Goal: Use online tool/utility: Utilize a website feature to perform a specific function

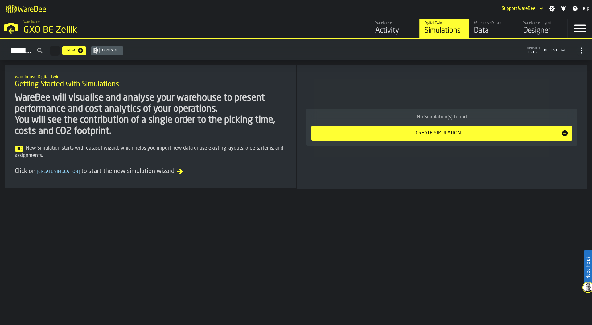
click at [30, 31] on div "GXO BE Zellik" at bounding box center [106, 30] width 167 height 11
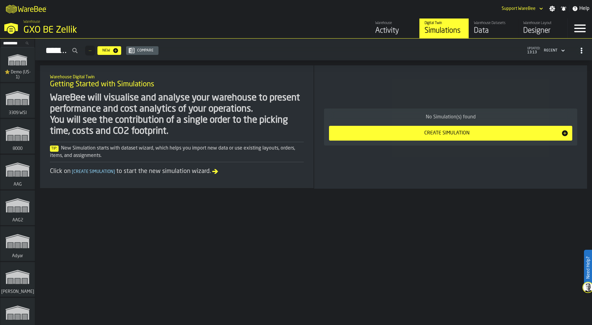
click at [30, 31] on div "GXO BE Zellik" at bounding box center [106, 30] width 167 height 11
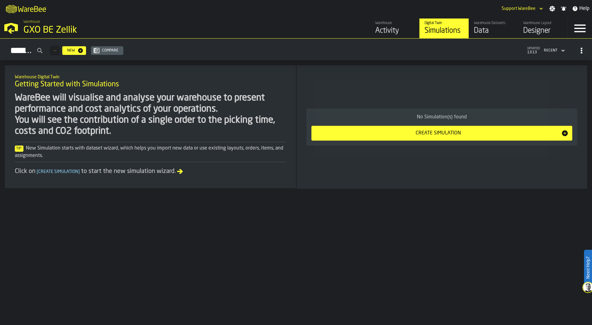
click at [537, 30] on div "Designer" at bounding box center [543, 31] width 39 height 10
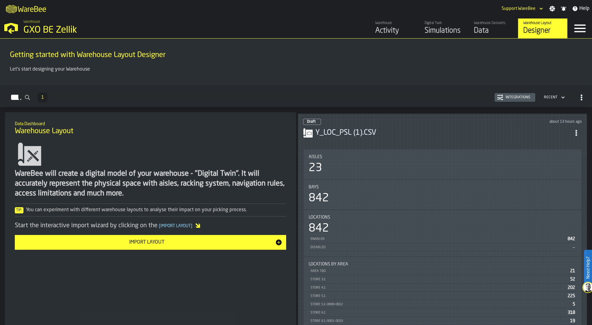
click at [401, 150] on div "Aisles 23" at bounding box center [443, 165] width 278 height 30
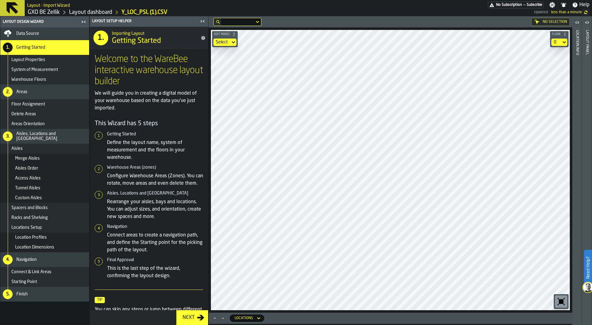
click at [45, 32] on div "Data Source" at bounding box center [51, 33] width 70 height 5
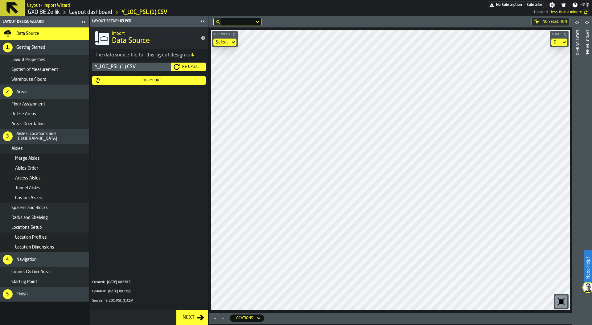
click at [158, 81] on div "Re-Import" at bounding box center [152, 80] width 102 height 4
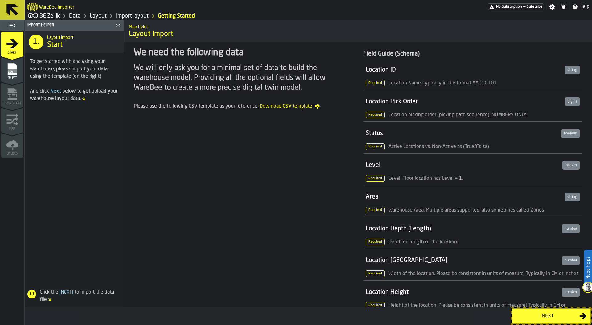
click at [537, 316] on div "Next" at bounding box center [548, 316] width 64 height 7
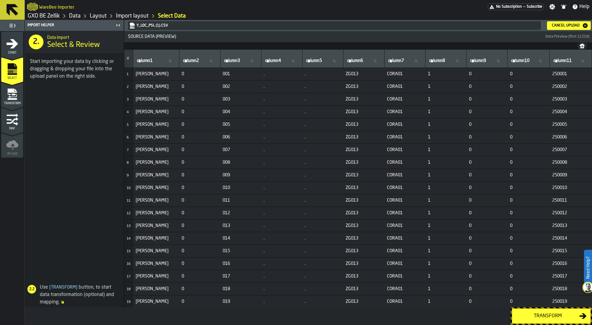
click at [545, 319] on div "Transform" at bounding box center [548, 316] width 64 height 7
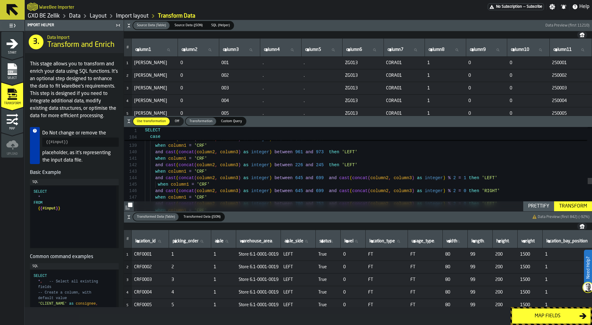
click at [102, 17] on link "Layout" at bounding box center [98, 16] width 17 height 7
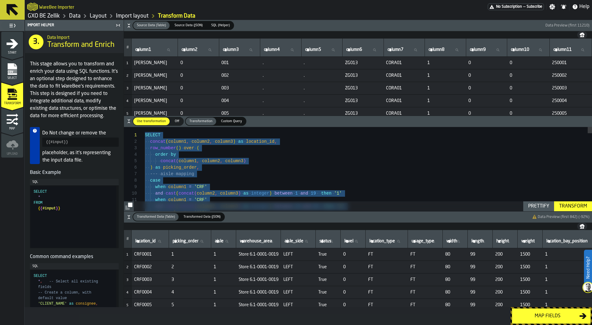
drag, startPoint x: 172, startPoint y: 168, endPoint x: 123, endPoint y: 63, distance: 115.8
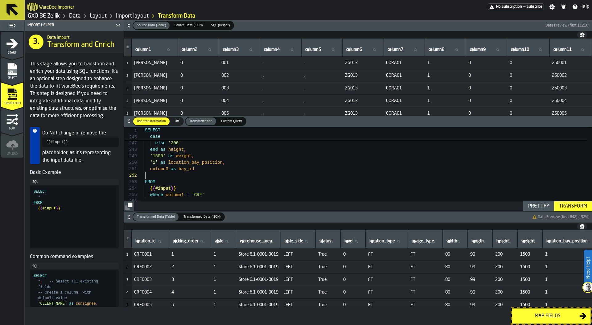
click at [531, 204] on div "Prettify" at bounding box center [539, 206] width 26 height 7
type textarea "**********"
click at [580, 205] on div "Transform" at bounding box center [573, 206] width 33 height 7
click at [537, 316] on div "Map fields" at bounding box center [548, 316] width 64 height 7
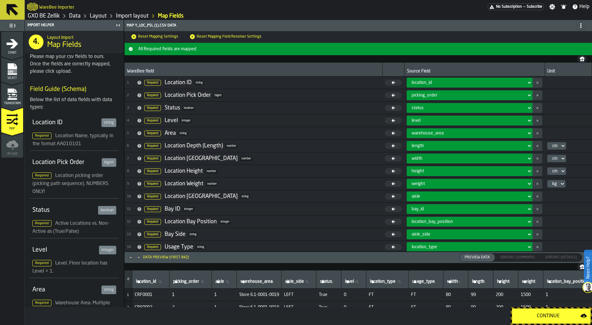
click at [543, 317] on div "Continue" at bounding box center [548, 316] width 65 height 7
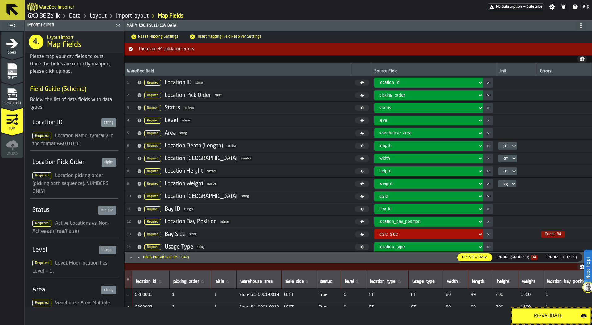
click at [524, 255] on div "Errors (Grouped) 84" at bounding box center [516, 257] width 47 height 7
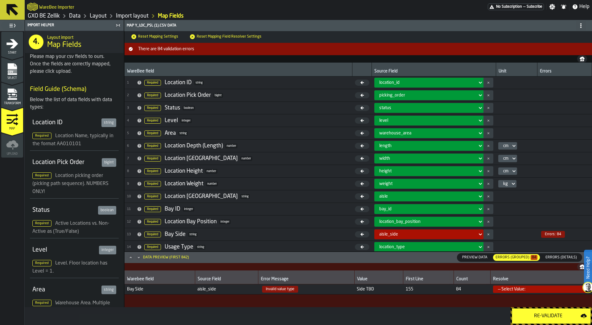
click at [2, 94] on div "Transform" at bounding box center [12, 96] width 22 height 17
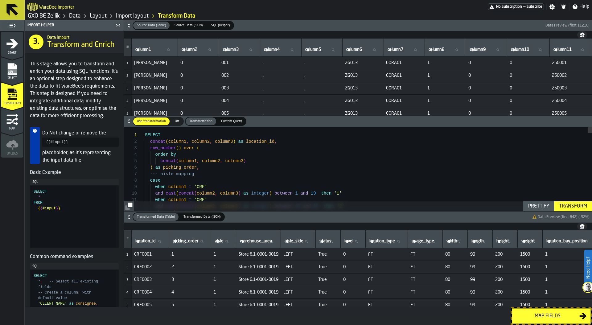
click at [299, 239] on span "aisle_side" at bounding box center [294, 241] width 19 height 5
click at [299, 239] on input "aisle_side aisle_side" at bounding box center [299, 242] width 30 height 8
type input "****"
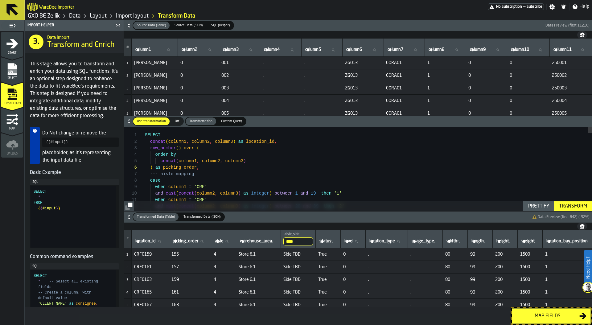
type textarea "**********"
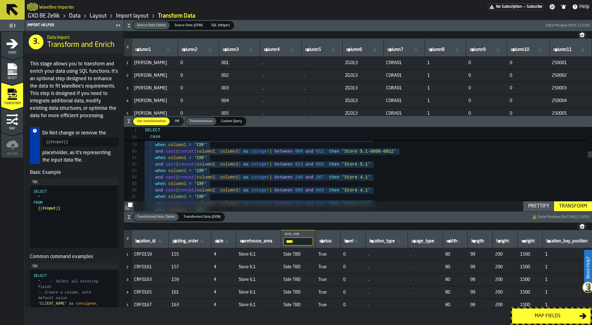
click at [551, 315] on div "Map fields" at bounding box center [548, 316] width 64 height 7
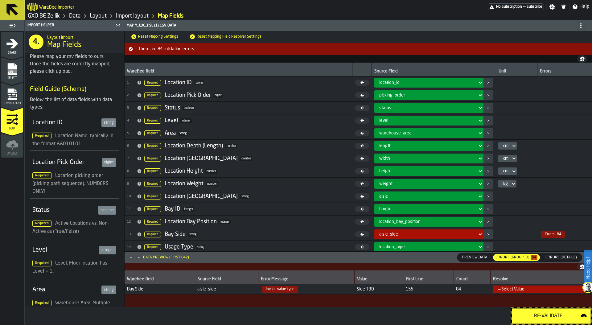
click at [14, 99] on icon "menu Transform" at bounding box center [11, 99] width 9 height 2
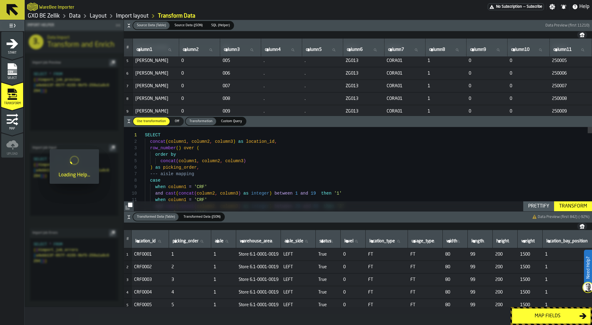
scroll to position [0, 0]
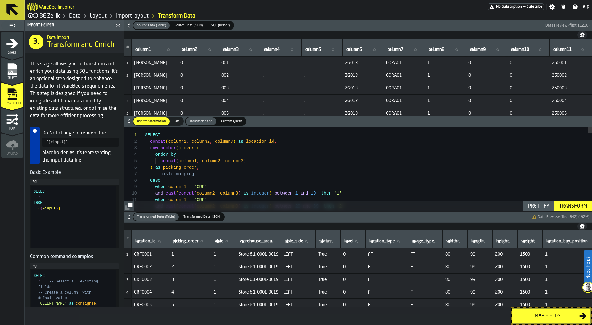
click at [551, 5] on icon "button-toggle-Settings" at bounding box center [553, 7] width 6 height 6
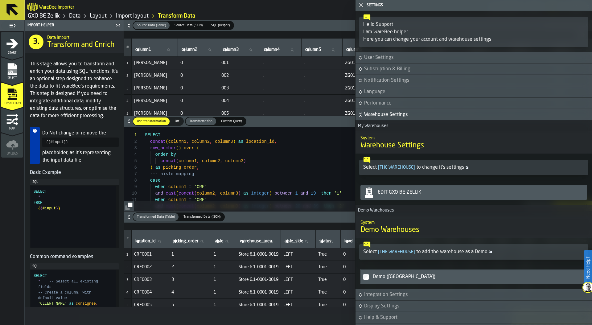
click at [414, 192] on div "Edit GXO BE Zellik" at bounding box center [479, 192] width 209 height 7
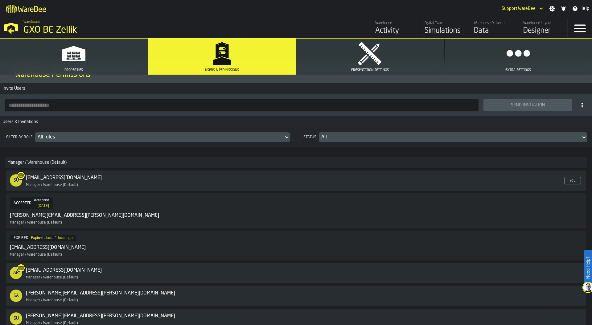
scroll to position [42, 0]
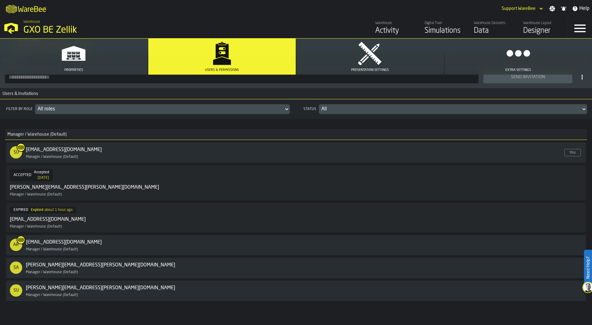
click at [124, 218] on div "EXPIRED Expired about 1 hour ago [PERSON_NAME][EMAIL_ADDRESS][DOMAIN_NAME] Mana…" at bounding box center [281, 218] width 543 height 22
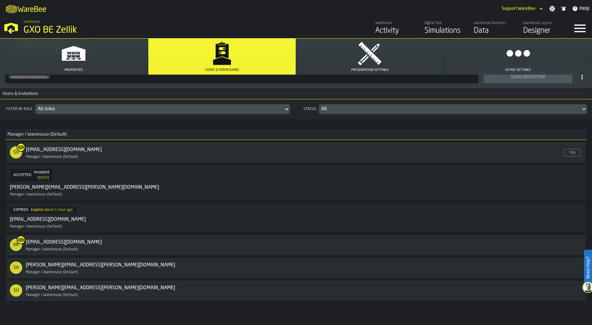
click at [40, 208] on span "Expired" at bounding box center [37, 210] width 12 height 4
click at [27, 214] on div "EXPIRED Expired about 1 hour ago [PERSON_NAME][EMAIL_ADDRESS][DOMAIN_NAME]" at bounding box center [48, 215] width 76 height 17
click at [50, 216] on div "[EMAIL_ADDRESS][DOMAIN_NAME]" at bounding box center [48, 219] width 76 height 7
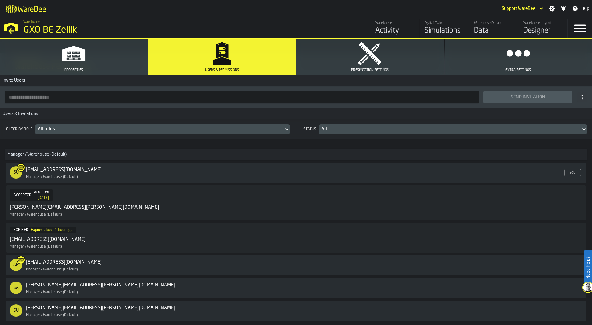
scroll to position [0, 0]
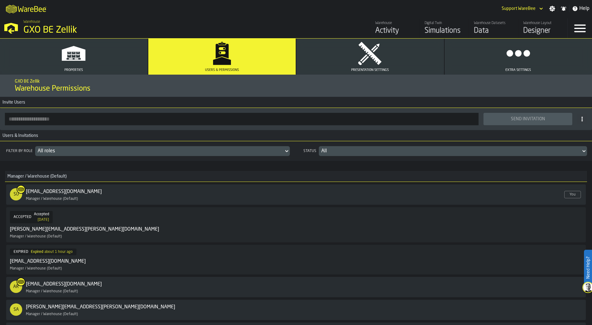
click at [122, 190] on div "SU [EMAIL_ADDRESS][DOMAIN_NAME] Enabled Manager / Warehouse (Default)" at bounding box center [286, 194] width 553 height 13
click at [99, 226] on div "ACCEPTED Accepted [DATE] [PERSON_NAME][EMAIL_ADDRESS][PERSON_NAME][DOMAIN_NAME]…" at bounding box center [296, 225] width 573 height 28
click at [98, 251] on div "EXPIRED Expired about 1 hour ago [PERSON_NAME][EMAIL_ADDRESS][DOMAIN_NAME] Mana…" at bounding box center [281, 260] width 543 height 22
click at [349, 7] on div "M A K I N G W A R E H O U S E S M O R E EF F I C I E N T Support WareBee Settin…" at bounding box center [296, 8] width 592 height 17
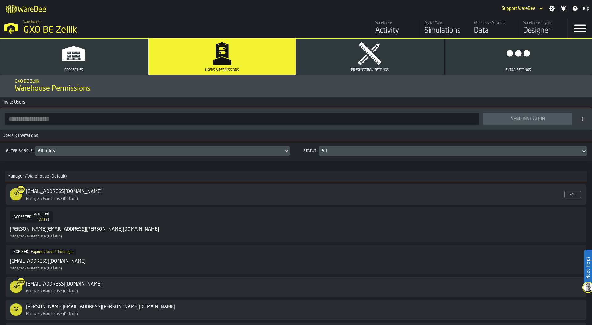
click at [549, 25] on div "Warehouse Layout" at bounding box center [543, 23] width 39 height 4
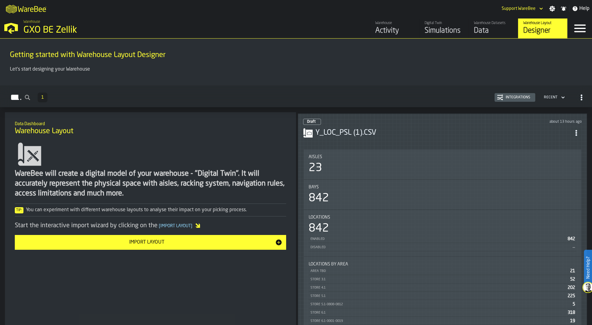
click at [418, 183] on div "Bays 842" at bounding box center [443, 195] width 278 height 30
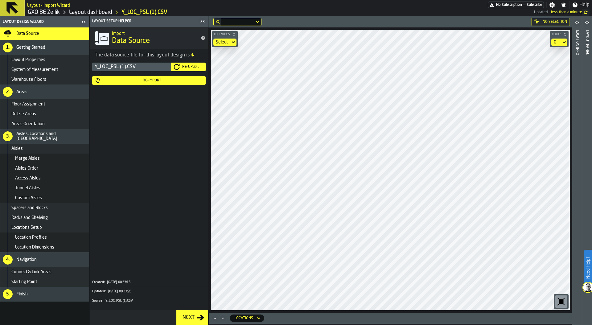
click at [164, 81] on div "Re-Import" at bounding box center [152, 80] width 102 height 4
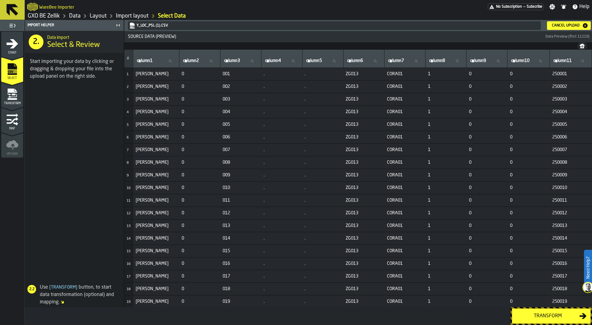
click at [553, 314] on div "Transform" at bounding box center [548, 316] width 64 height 7
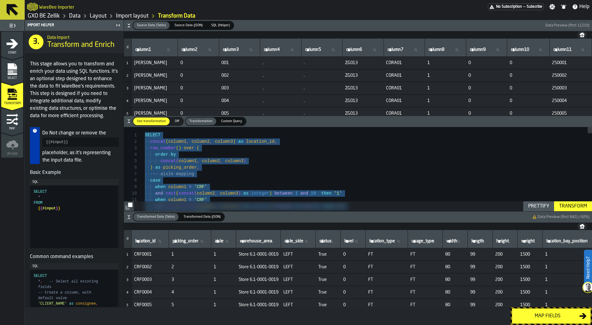
type textarea "**********"
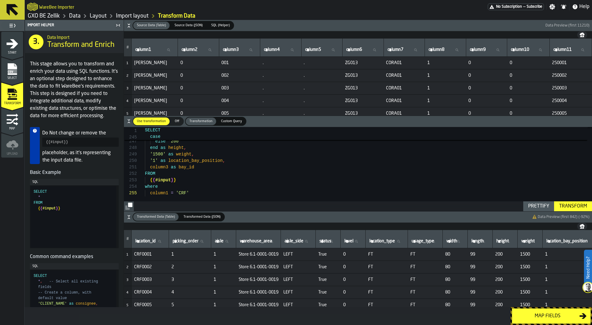
click at [575, 205] on div "Transform" at bounding box center [573, 206] width 33 height 7
click at [297, 242] on label "aisle_side aisle_side" at bounding box center [299, 242] width 30 height 8
click at [297, 242] on input "aisle_side aisle_side" at bounding box center [299, 242] width 30 height 8
type input "****"
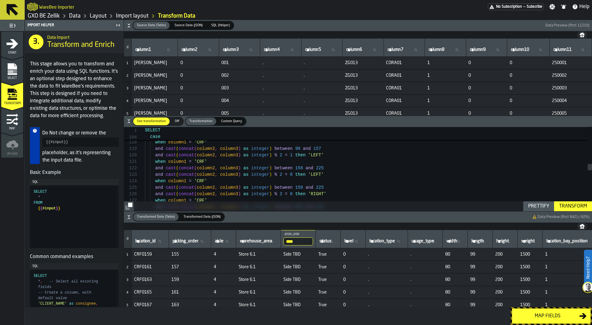
scroll to position [13, 0]
click at [293, 175] on div "and cast ( concat ( column2 , column3 ) as integer ) % 2 = 1 then 'LEFT' and ca…" at bounding box center [368, 212] width 447 height 1672
click at [580, 206] on div "Transform" at bounding box center [573, 206] width 33 height 7
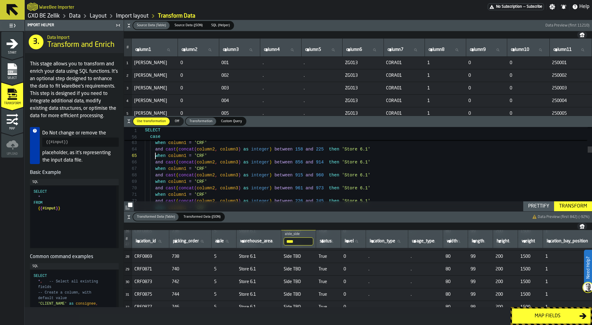
scroll to position [26, 0]
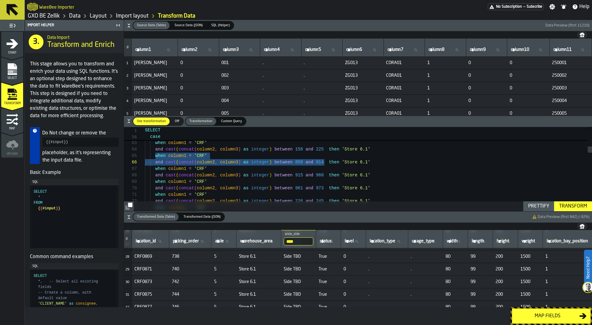
drag, startPoint x: 155, startPoint y: 155, endPoint x: 344, endPoint y: 173, distance: 189.0
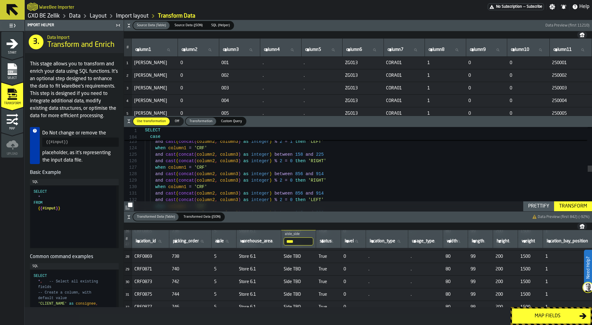
click at [340, 163] on div "when column1 = 'CRF' and cast ( concat ( column2 , column3 ) as integer ) betwe…" at bounding box center [368, 179] width 447 height 1672
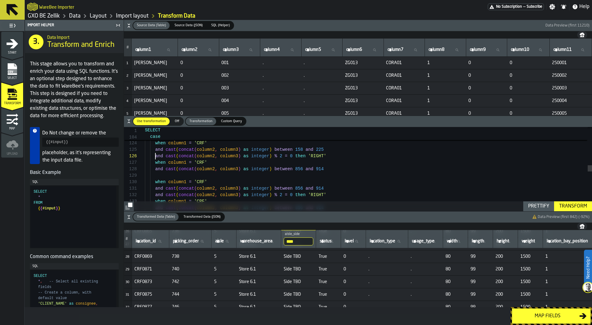
scroll to position [32, 0]
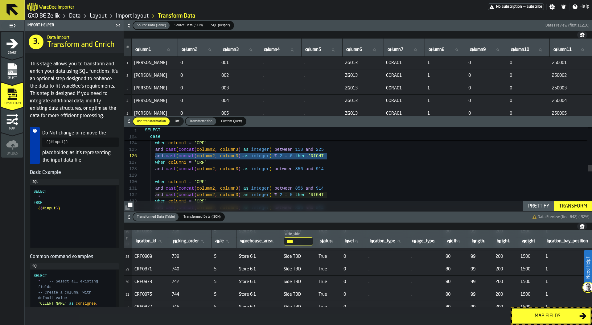
drag, startPoint x: 155, startPoint y: 155, endPoint x: 331, endPoint y: 155, distance: 175.9
click at [331, 155] on div "and cast ( concat ( column2 , column3 ) as integer ) between 158 and 225 and ca…" at bounding box center [368, 183] width 447 height 1691
click at [213, 174] on div "and cast ( concat ( column2 , column3 ) as integer ) between 158 and 225 and ca…" at bounding box center [368, 183] width 447 height 1691
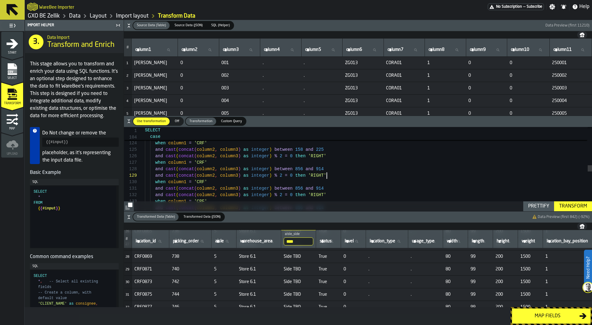
click at [317, 174] on div "and cast ( concat ( column2 , column3 ) as integer ) between 158 and 225 and ca…" at bounding box center [368, 183] width 447 height 1691
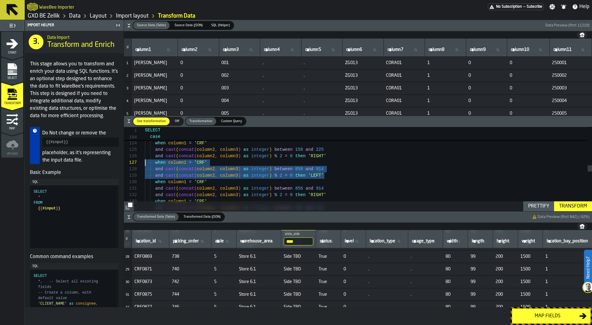
scroll to position [39, 0]
drag, startPoint x: 327, startPoint y: 177, endPoint x: 134, endPoint y: 163, distance: 194.3
click at [145, 163] on div "and cast ( concat ( column2 , column3 ) as integer ) between 158 and 225 and ca…" at bounding box center [368, 183] width 447 height 1691
click at [331, 176] on div "and cast ( concat ( column2 , column3 ) as integer ) between 158 and 225 and ca…" at bounding box center [368, 183] width 447 height 1691
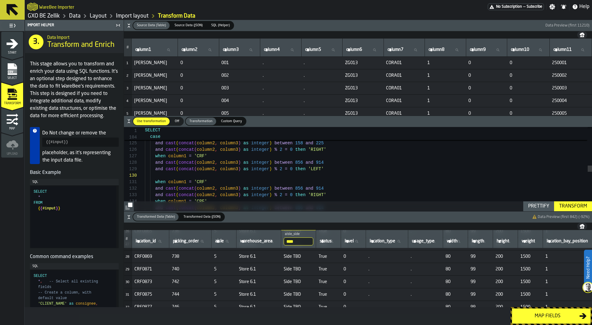
scroll to position [6, 0]
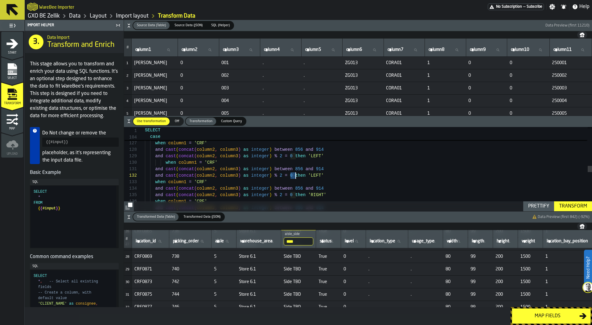
drag, startPoint x: 290, startPoint y: 176, endPoint x: 295, endPoint y: 176, distance: 4.3
click at [295, 176] on div "and cast ( concat ( column2 , column3 ) as integer ) between 158 and 225 and ca…" at bounding box center [368, 174] width 447 height 1711
click at [314, 175] on div "and cast ( concat ( column2 , column3 ) as integer ) between 158 and 225 and ca…" at bounding box center [368, 174] width 447 height 1711
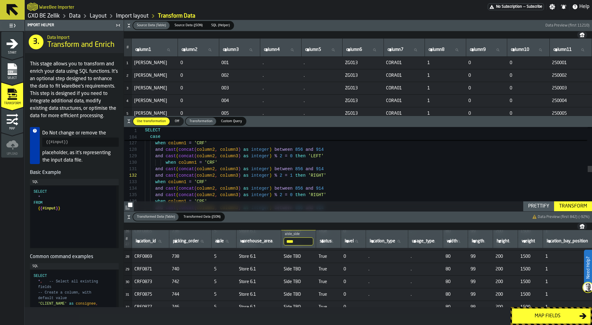
click at [583, 205] on div "Transform" at bounding box center [573, 206] width 33 height 7
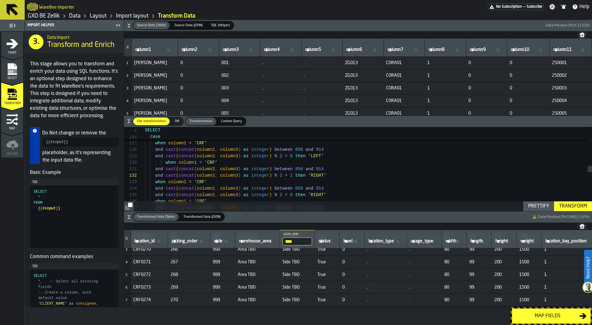
scroll to position [0, 1]
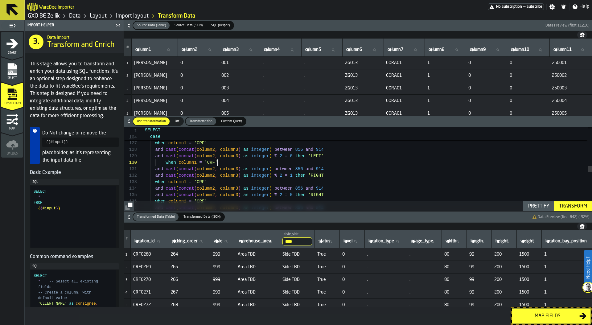
click at [395, 164] on div "and cast ( concat ( column2 , column3 ) as integer ) between 158 and 225 and ca…" at bounding box center [368, 174] width 447 height 1711
type textarea "**********"
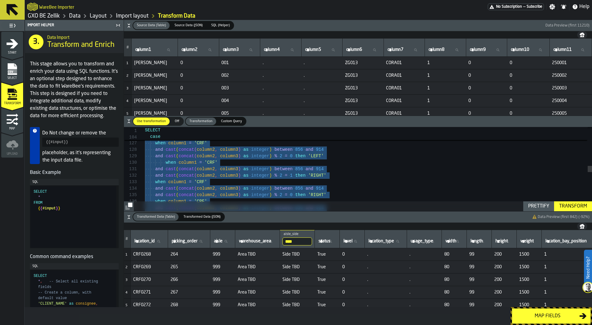
click at [553, 314] on div "Map fields" at bounding box center [548, 316] width 64 height 7
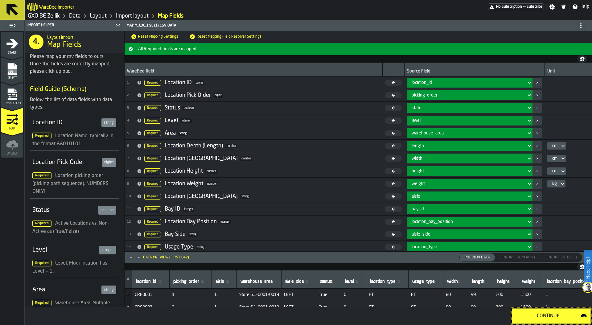
click at [553, 314] on div "Continue" at bounding box center [548, 316] width 65 height 7
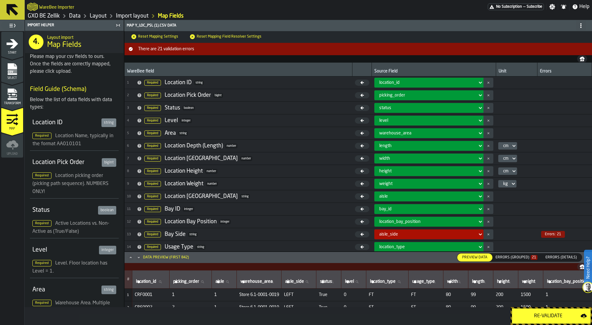
click at [520, 259] on div "Errors (Grouped) 21" at bounding box center [517, 257] width 42 height 4
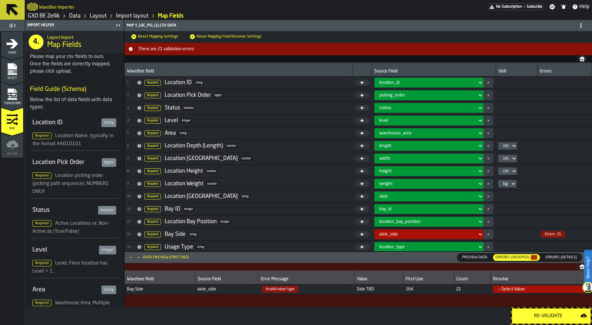
click at [509, 289] on div "— Select Value:" at bounding box center [539, 289] width 83 height 5
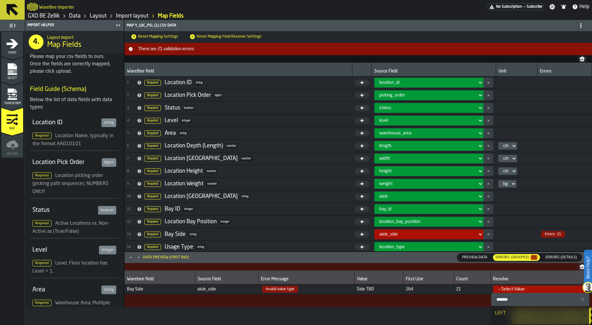
click at [511, 309] on li "LEFT" at bounding box center [540, 313] width 98 height 15
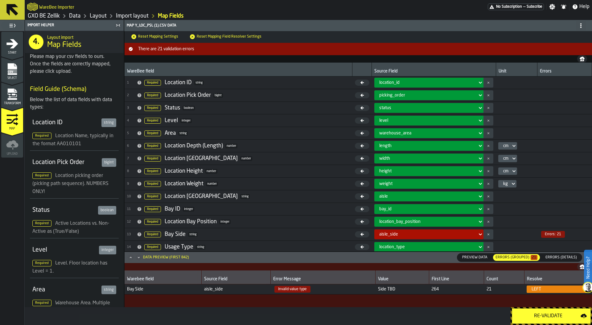
click at [540, 313] on div "Re-Validate" at bounding box center [548, 316] width 65 height 7
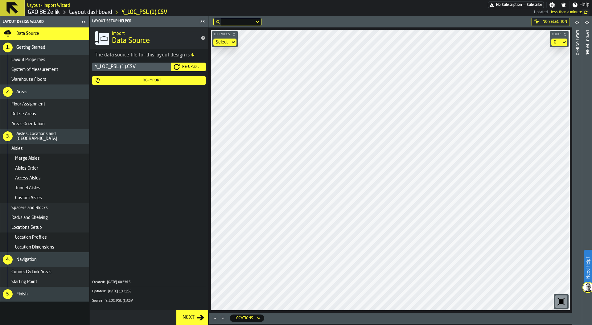
click at [153, 78] on div "Re-Import" at bounding box center [152, 80] width 102 height 4
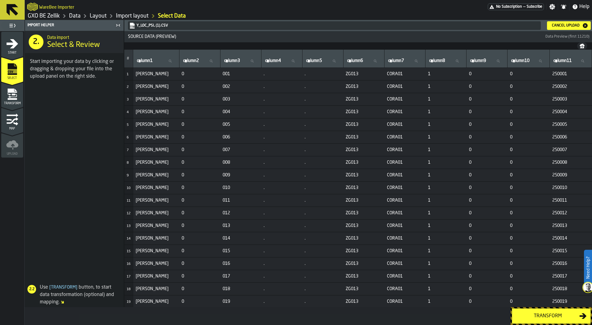
click at [554, 317] on div "Transform" at bounding box center [548, 316] width 64 height 7
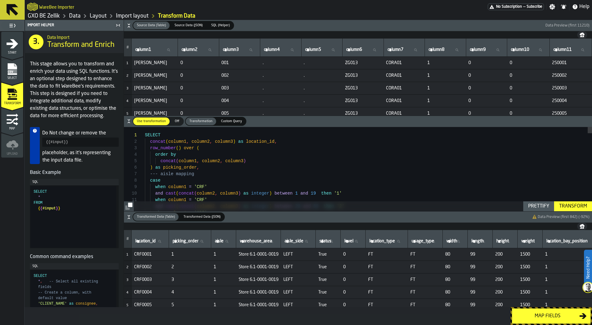
click at [302, 241] on span "aisle_side" at bounding box center [294, 241] width 19 height 5
click at [302, 241] on input "aisle_side aisle_side" at bounding box center [299, 242] width 30 height 8
type input "****"
click at [295, 255] on span "Side TBD" at bounding box center [299, 254] width 30 height 5
click at [583, 227] on icon "button-" at bounding box center [582, 226] width 5 height 5
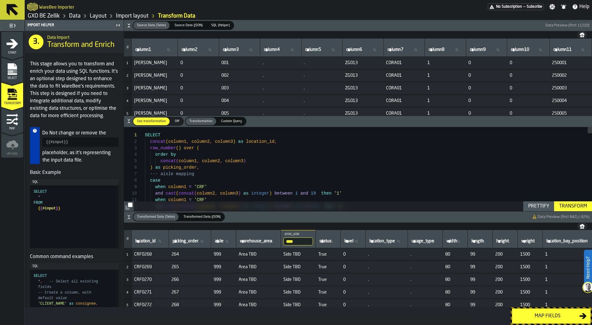
click at [44, 17] on link "GXO BE Zellik" at bounding box center [44, 16] width 32 height 7
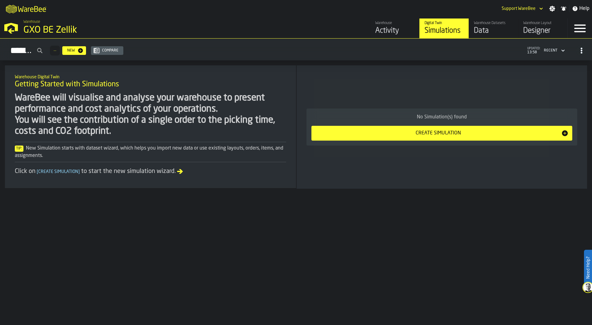
click at [541, 31] on div "Designer" at bounding box center [543, 31] width 39 height 10
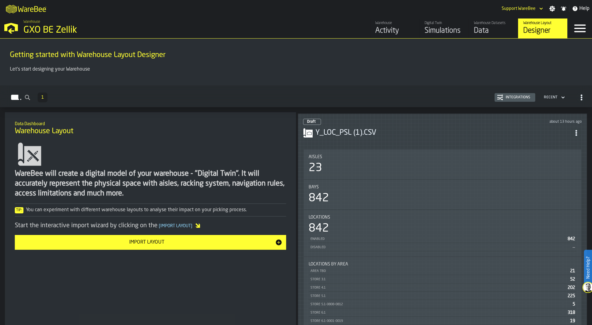
click at [514, 98] on div "Integrations" at bounding box center [519, 97] width 30 height 4
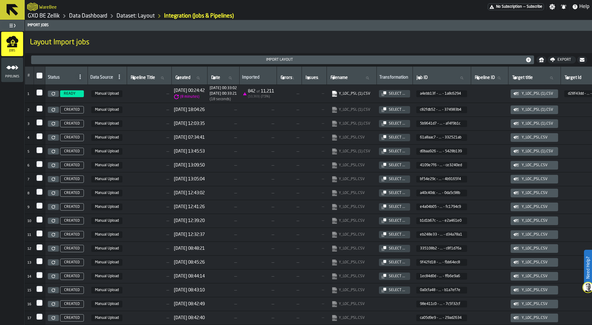
click at [408, 92] on div "Select ..." at bounding box center [397, 94] width 21 height 4
click at [408, 108] on div "Select ..." at bounding box center [397, 110] width 21 height 4
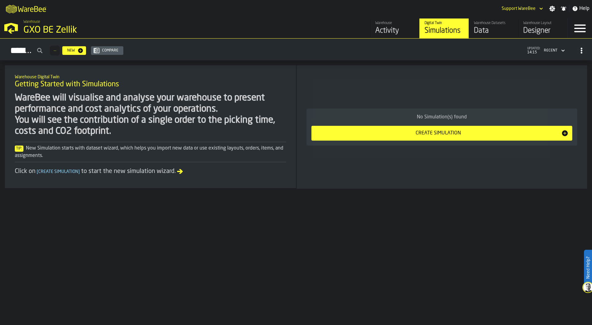
click at [40, 30] on div "GXO BE Zellik" at bounding box center [106, 30] width 167 height 11
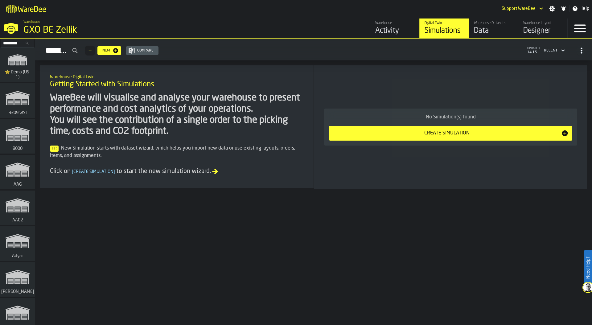
click at [9, 44] on input "Search..." at bounding box center [18, 43] width 32 height 7
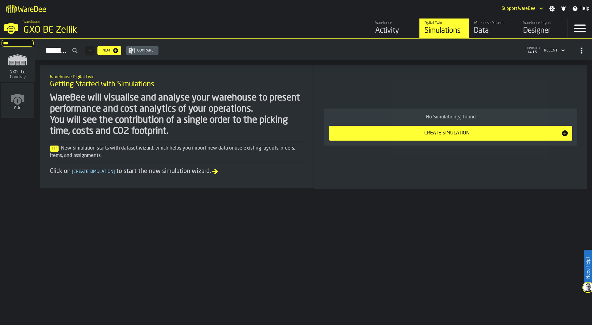
type input "***"
click at [12, 57] on polygon "link-to-/wh/i/efd9e906-5eb9-41af-aac9-d3e075764b8d/simulations" at bounding box center [17, 61] width 19 height 10
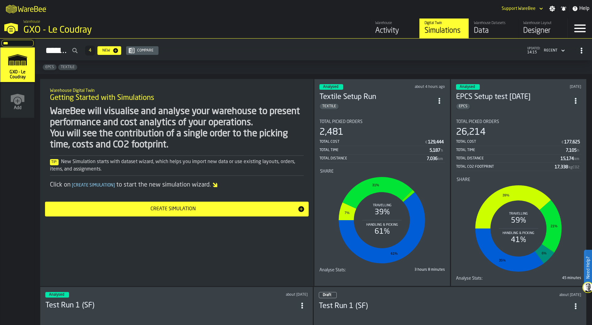
click at [381, 122] on div "Total Picked Orders" at bounding box center [383, 121] width 126 height 5
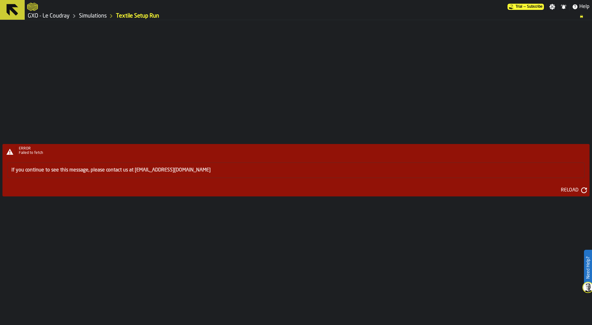
click at [576, 194] on button "Reload" at bounding box center [573, 190] width 34 height 10
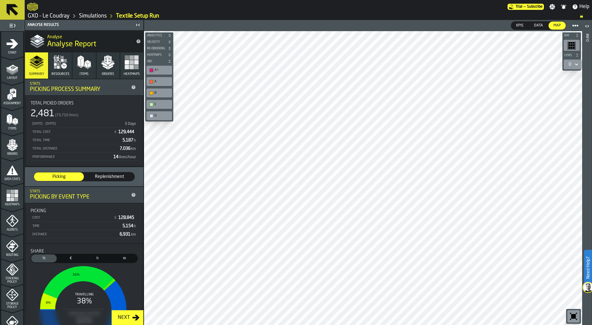
click at [193, 162] on div at bounding box center [363, 178] width 438 height 294
